Goal: Information Seeking & Learning: Understand process/instructions

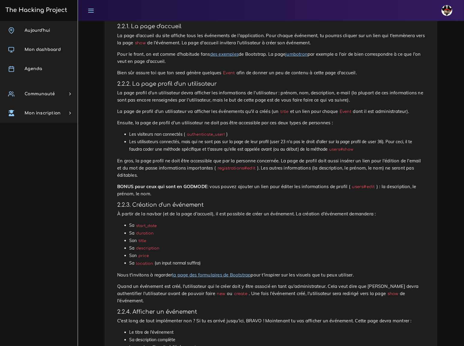
scroll to position [463, 0]
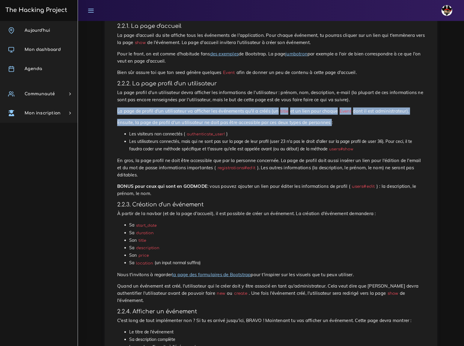
drag, startPoint x: 117, startPoint y: 69, endPoint x: 312, endPoint y: 79, distance: 195.5
click at [312, 79] on div "Eventbrite : Devise, PWA et premières views Maintenant que tu as un backend sol…" at bounding box center [271, 38] width 320 height 864
click at [163, 108] on p "La page de profil d'un utilisateur va afficher les événements qu'il a créés (un…" at bounding box center [271, 111] width 308 height 7
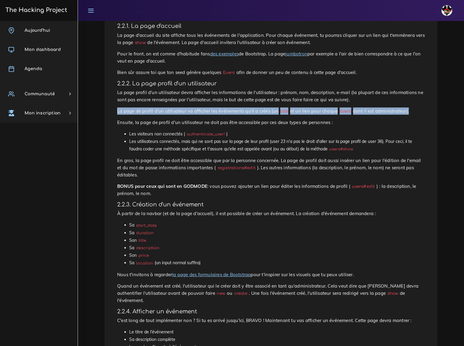
drag, startPoint x: 117, startPoint y: 69, endPoint x: 385, endPoint y: 71, distance: 267.8
click at [385, 108] on p "La page de profil d'un utilisateur va afficher les événements qu'il a créés (un…" at bounding box center [271, 111] width 308 height 7
copy p "La page de profil d'un utilisateur va afficher les événements qu'il a créés (un…"
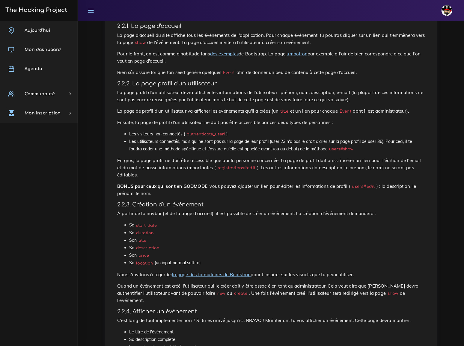
click at [138, 130] on li "Les visiteurs non connectés ( authenticate_user! )" at bounding box center [277, 133] width 296 height 7
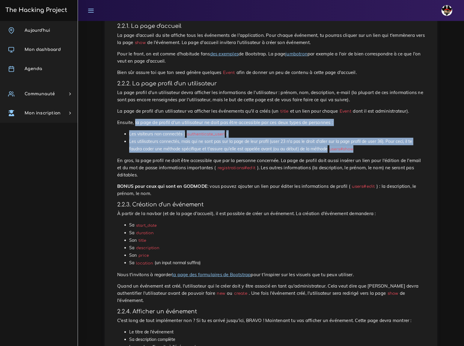
drag, startPoint x: 133, startPoint y: 79, endPoint x: 353, endPoint y: 105, distance: 221.9
click at [353, 105] on div "Eventbrite : Devise, PWA et premières views Maintenant que tu as un backend sol…" at bounding box center [271, 38] width 320 height 864
copy div "la page de profil d'un utilisateur ne doit pas être accessible par ces deux typ…"
